Goal: Unclear: Browse casually

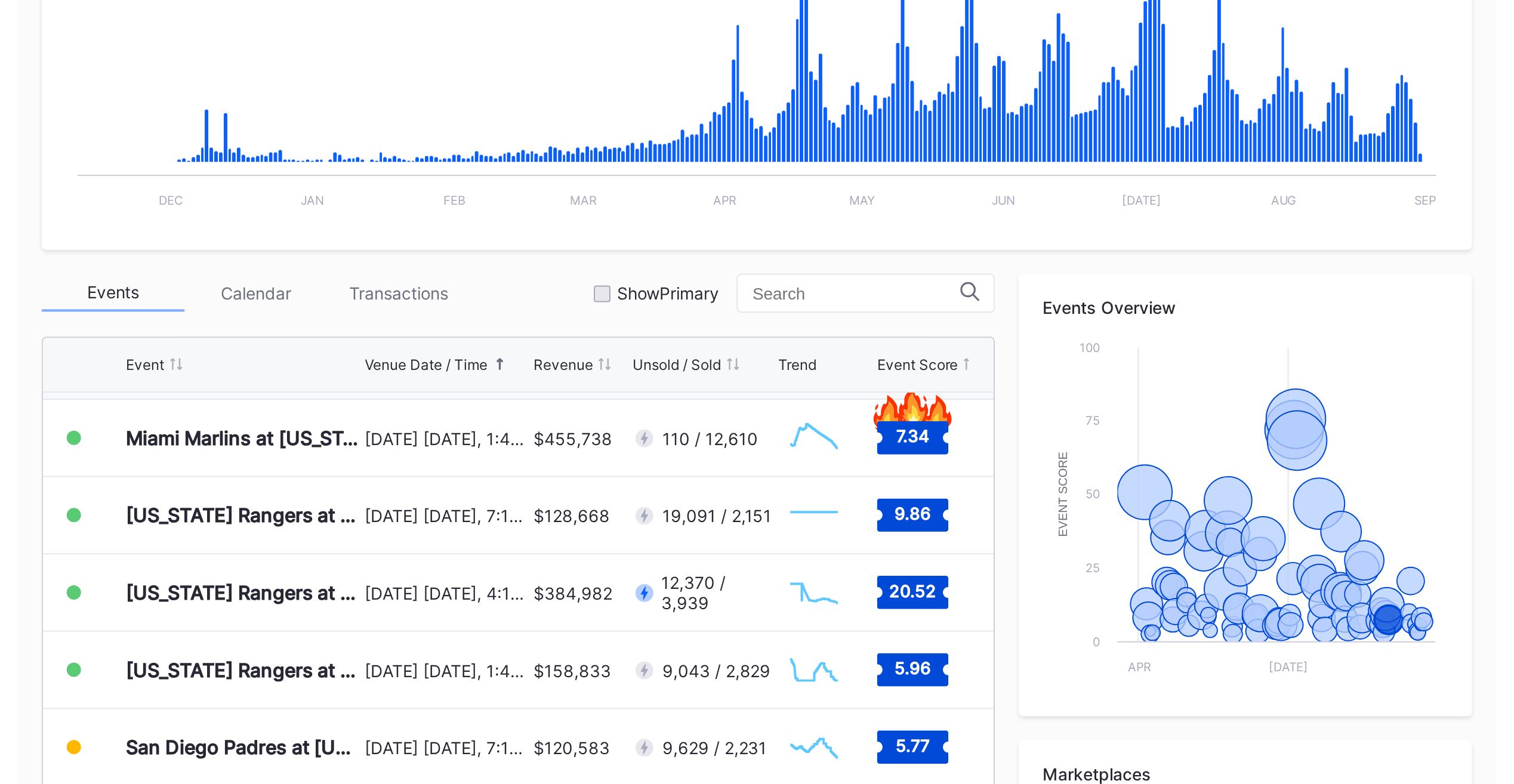
scroll to position [117, 0]
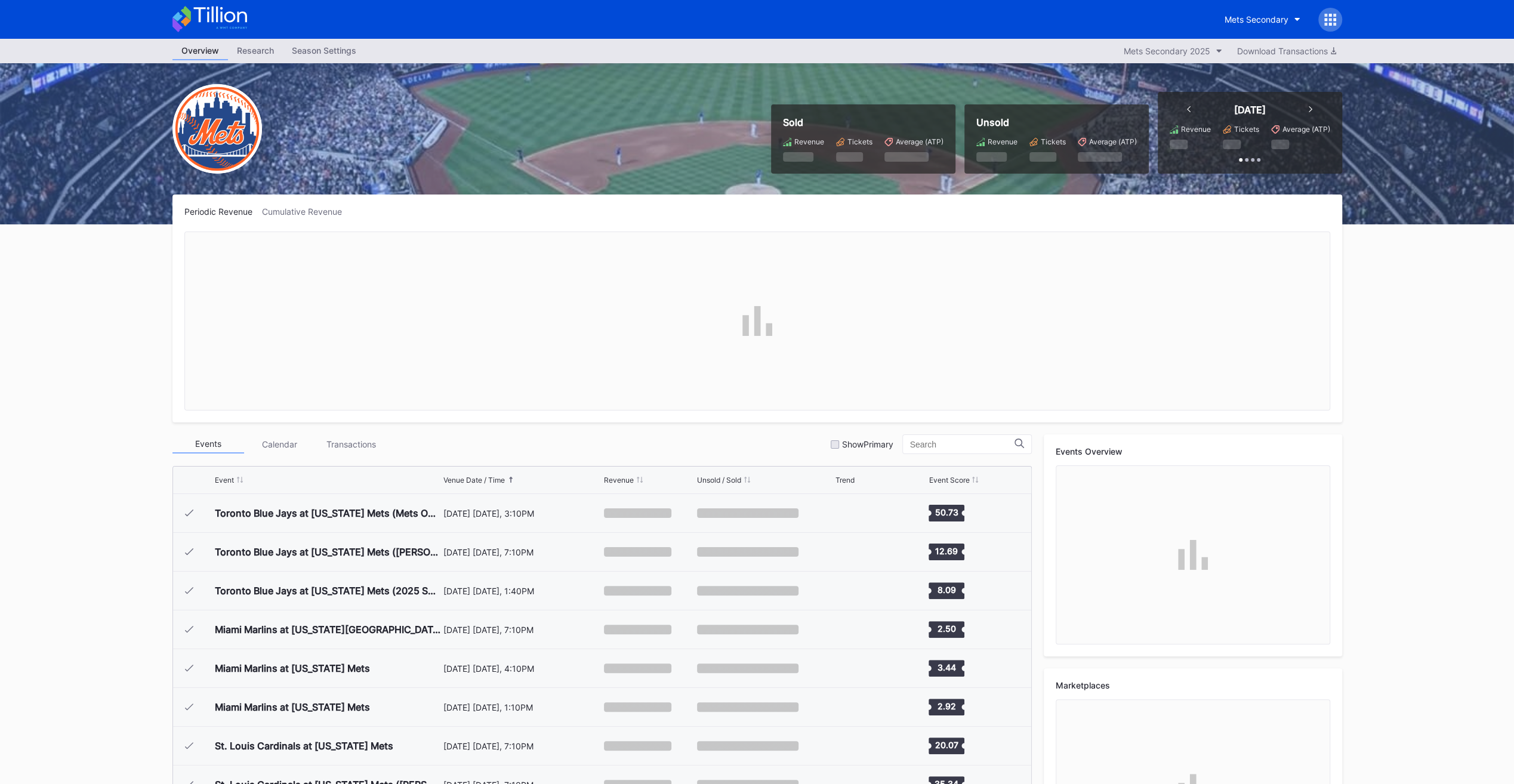
scroll to position [2710, 0]
